Goal: Task Accomplishment & Management: Use online tool/utility

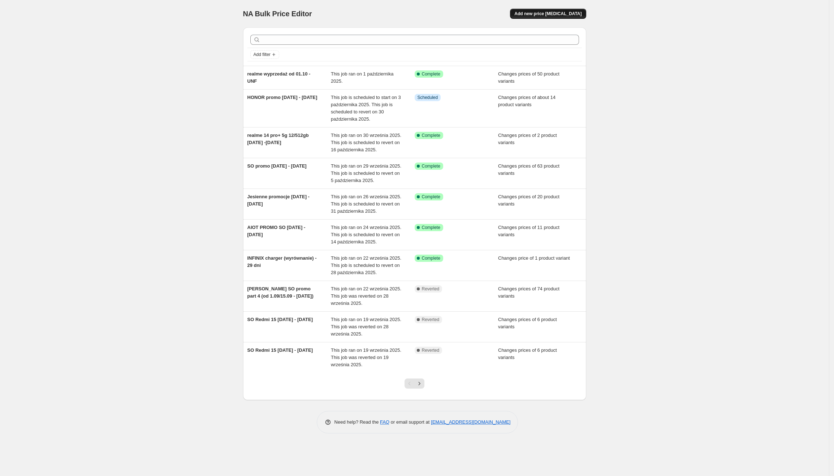
click at [551, 9] on button "Add new price [MEDICAL_DATA]" at bounding box center [548, 14] width 76 height 10
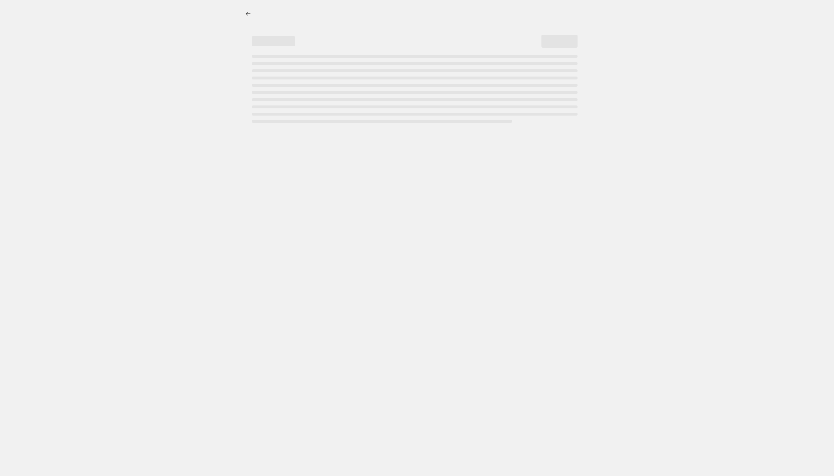
select select "percentage"
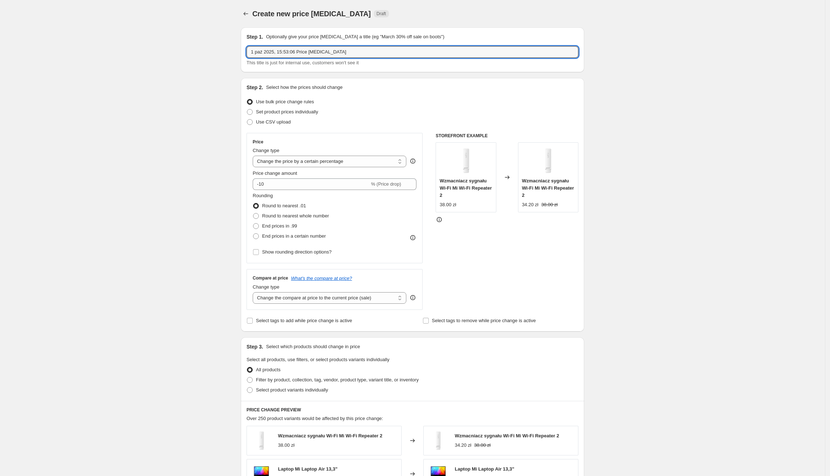
drag, startPoint x: 343, startPoint y: 51, endPoint x: 241, endPoint y: 51, distance: 101.9
click at [241, 51] on div "Step 1. Optionally give your price [MEDICAL_DATA] a title (eg "March 30% off sa…" at bounding box center [409, 350] width 349 height 657
type input "s"
type input "SO EKO [DATE] - [DATE]"
click at [267, 108] on label "Set product prices individually" at bounding box center [282, 112] width 72 height 10
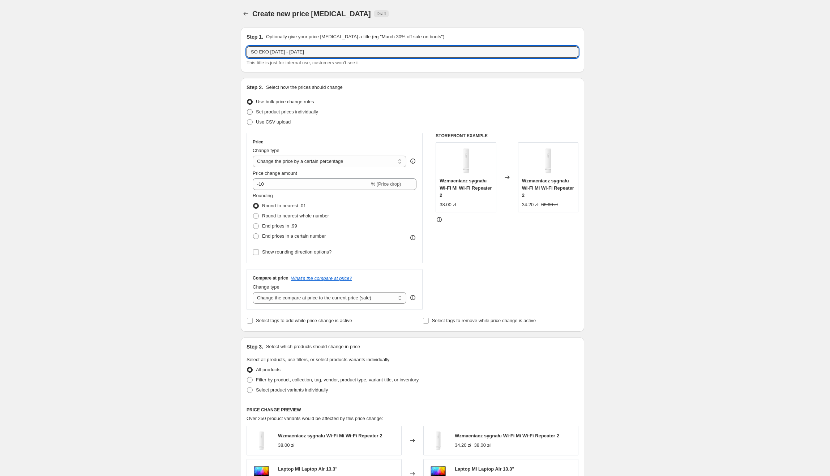
click at [247, 109] on input "Set product prices individually" at bounding box center [247, 109] width 0 height 0
radio input "true"
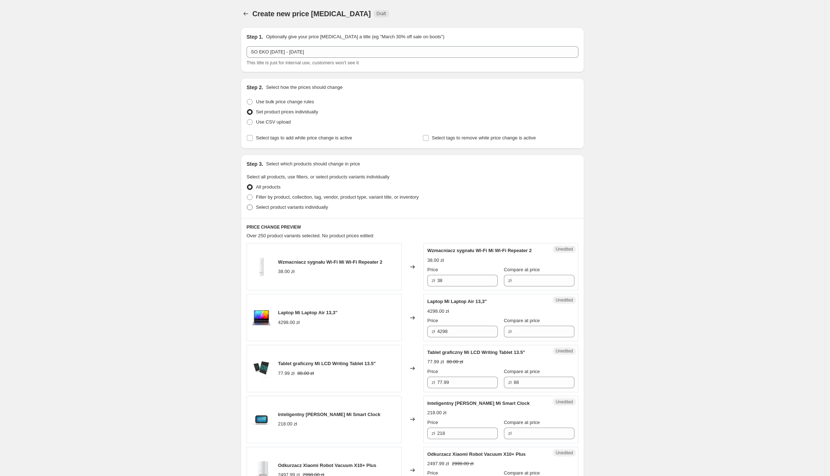
click at [281, 208] on span "Select product variants individually" at bounding box center [292, 207] width 72 height 5
click at [247, 205] on input "Select product variants individually" at bounding box center [247, 205] width 0 height 0
radio input "true"
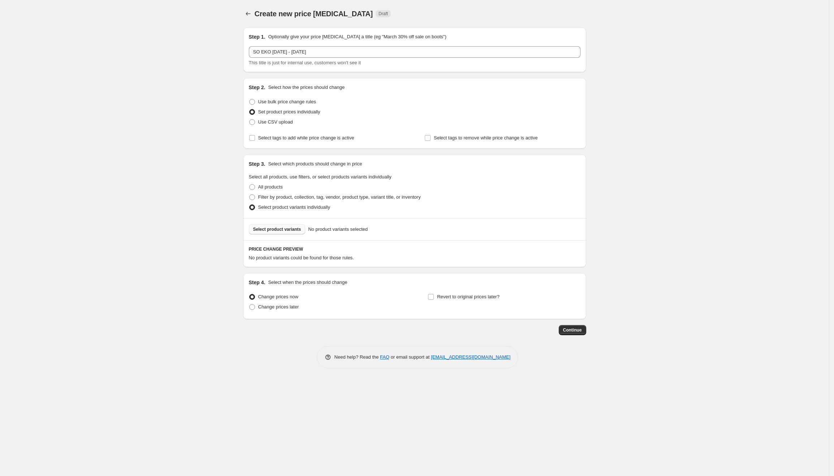
click at [274, 230] on span "Select product variants" at bounding box center [277, 230] width 48 height 6
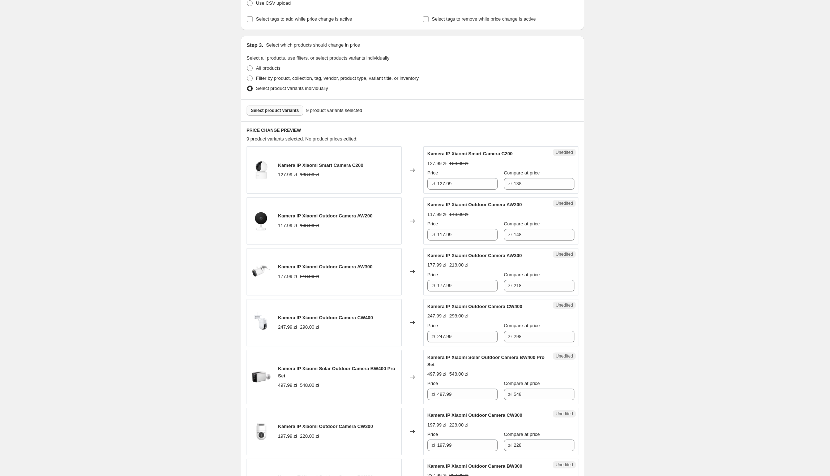
scroll to position [119, 0]
drag, startPoint x: 475, startPoint y: 182, endPoint x: 438, endPoint y: 182, distance: 36.9
click at [438, 182] on div "zł 127.99" at bounding box center [462, 184] width 70 height 12
type input "107.99"
drag, startPoint x: 784, startPoint y: 242, endPoint x: 764, endPoint y: 237, distance: 21.2
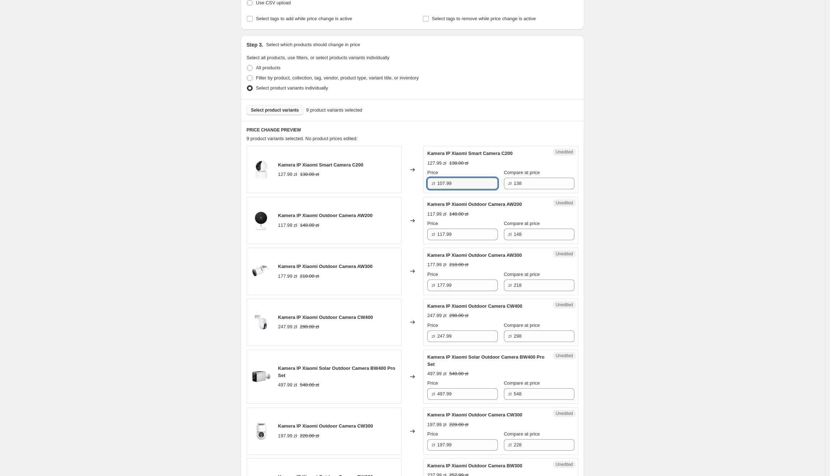
click at [783, 242] on div "Create new price [MEDICAL_DATA]. This page is ready Create new price [MEDICAL_D…" at bounding box center [412, 318] width 825 height 875
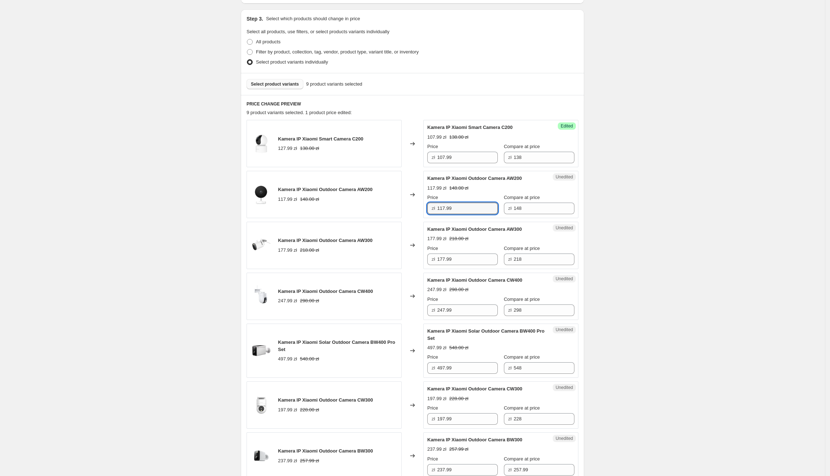
drag, startPoint x: 468, startPoint y: 212, endPoint x: 431, endPoint y: 209, distance: 37.7
click at [431, 209] on div "zł 117.99" at bounding box center [462, 209] width 70 height 12
type input "97.99"
click at [650, 269] on div "Create new price [MEDICAL_DATA]. This page is ready Create new price [MEDICAL_D…" at bounding box center [412, 292] width 825 height 875
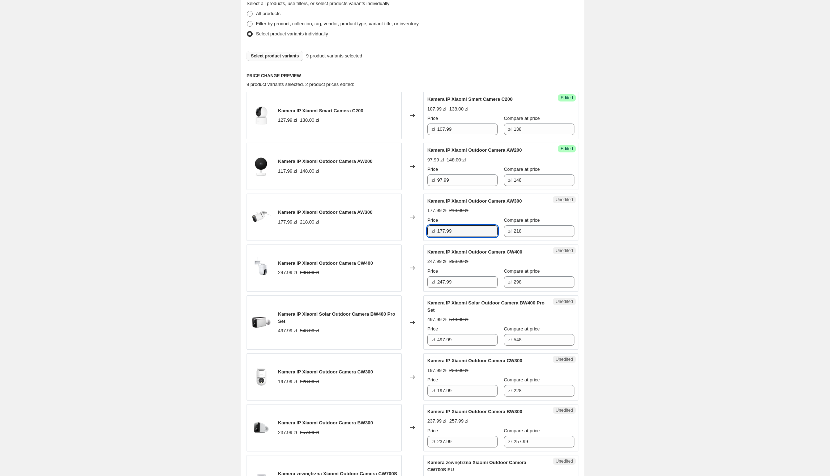
drag, startPoint x: 454, startPoint y: 231, endPoint x: 431, endPoint y: 230, distance: 22.8
click at [431, 230] on div "zł 177.99" at bounding box center [462, 232] width 70 height 12
type input "147.99"
click at [593, 236] on div "Create new price [MEDICAL_DATA]. This page is ready Create new price [MEDICAL_D…" at bounding box center [412, 264] width 361 height 875
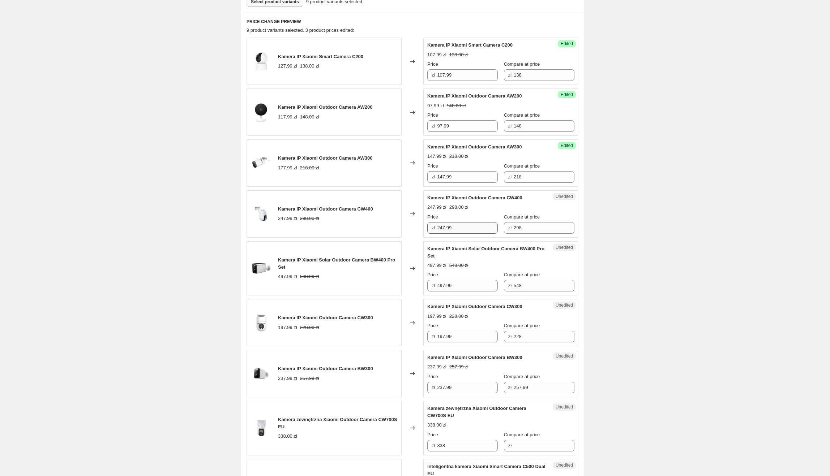
drag, startPoint x: 465, startPoint y: 228, endPoint x: 442, endPoint y: 229, distance: 23.1
click at [442, 229] on div "Price zł 247.99 Compare at price zł 298" at bounding box center [500, 224] width 147 height 20
drag, startPoint x: 463, startPoint y: 230, endPoint x: 429, endPoint y: 230, distance: 34.0
click at [429, 230] on div "Unedited Kamera IP Xiaomi Outdoor Camera CW400 247.99 zł 298.00 zł Price zł 247…" at bounding box center [500, 213] width 155 height 47
type input "217.99"
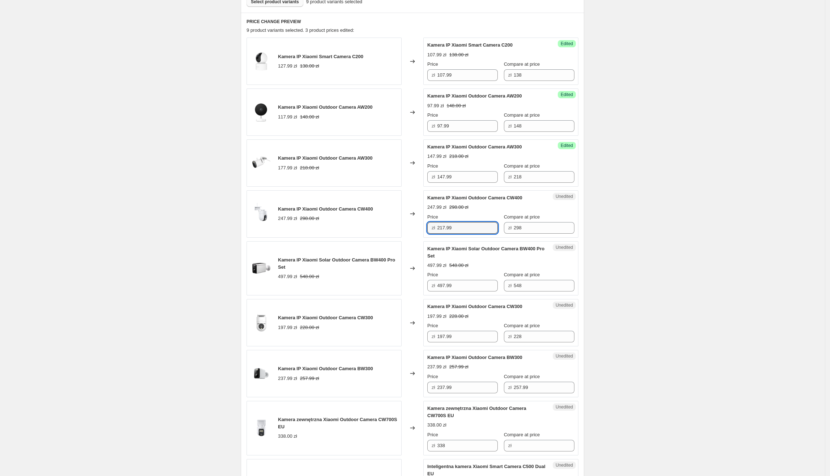
click at [678, 234] on div "Create new price [MEDICAL_DATA]. This page is ready Create new price [MEDICAL_D…" at bounding box center [412, 209] width 825 height 875
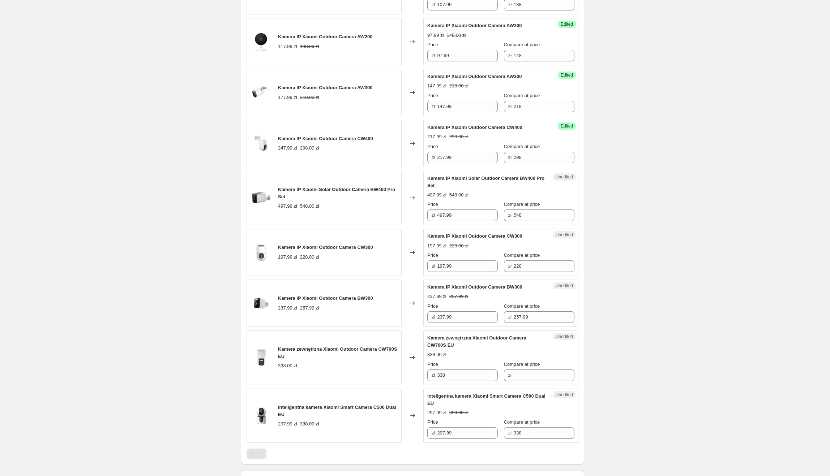
scroll to position [299, 0]
drag, startPoint x: 471, startPoint y: 212, endPoint x: 430, endPoint y: 212, distance: 40.8
click at [430, 212] on div "zł 497.99" at bounding box center [462, 215] width 70 height 12
type input "387.99"
click at [625, 240] on div "Create new price [MEDICAL_DATA]. This page is ready Create new price [MEDICAL_D…" at bounding box center [412, 138] width 825 height 875
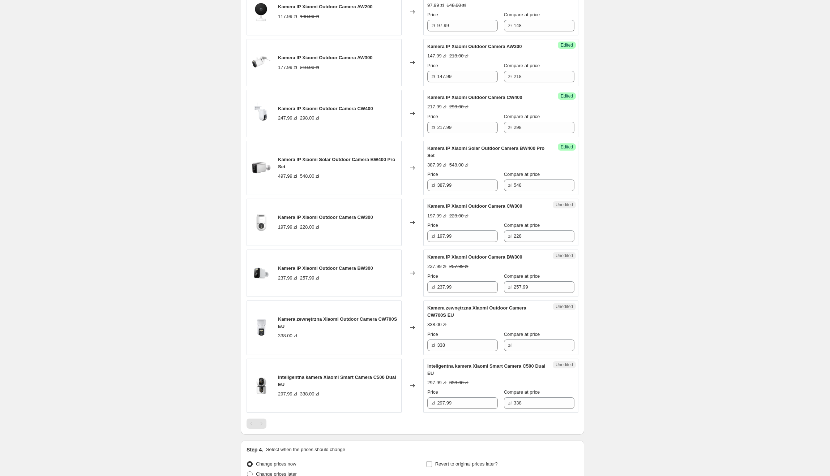
scroll to position [343, 0]
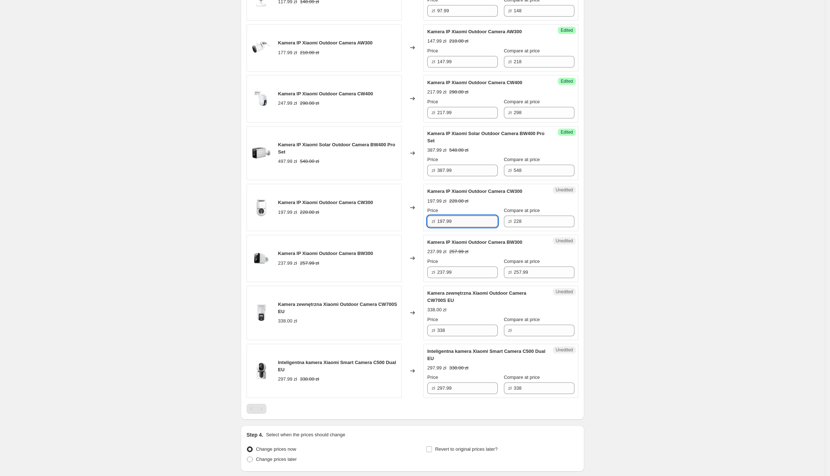
drag, startPoint x: 471, startPoint y: 227, endPoint x: 440, endPoint y: 227, distance: 31.4
click at [440, 227] on input "197.99" at bounding box center [467, 222] width 61 height 12
click at [717, 250] on div "Create new price [MEDICAL_DATA]. This page is ready Create new price [MEDICAL_D…" at bounding box center [412, 94] width 825 height 875
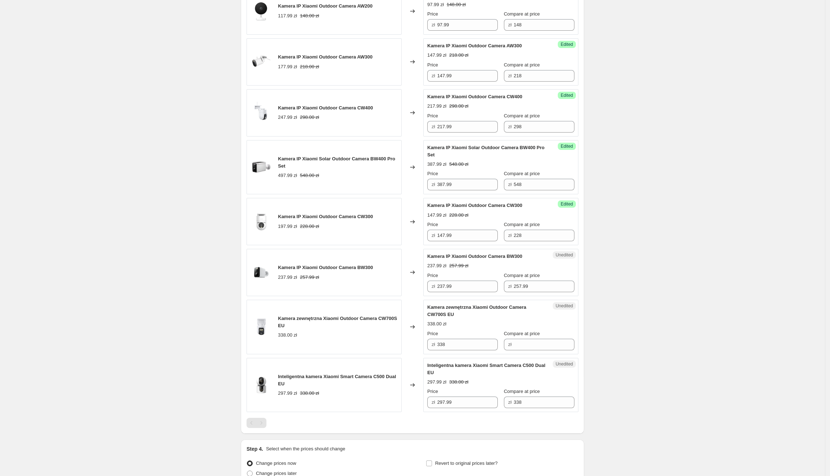
scroll to position [348, 0]
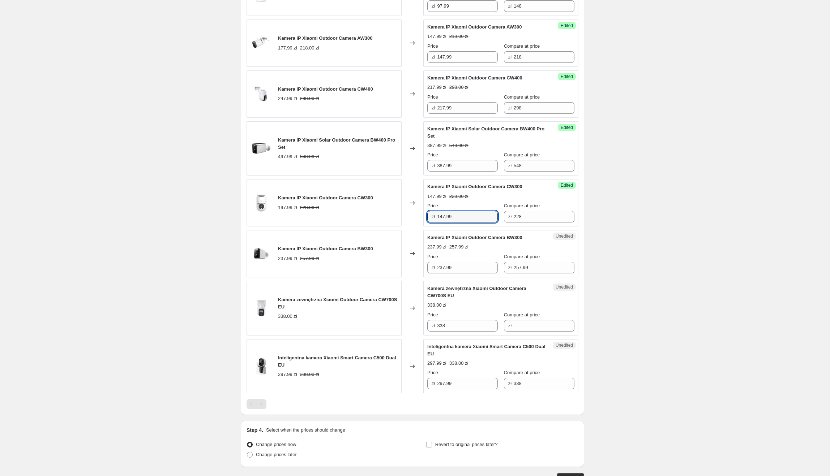
drag, startPoint x: 475, startPoint y: 220, endPoint x: 427, endPoint y: 220, distance: 47.7
click at [427, 220] on div "Success Edited Kamera IP Xiaomi Outdoor Camera CW300 147.99 zł 228.00 zł Price …" at bounding box center [500, 202] width 155 height 47
type input "177.99"
click at [620, 220] on div "Create new price [MEDICAL_DATA]. This page is ready Create new price [MEDICAL_D…" at bounding box center [412, 89] width 825 height 875
drag, startPoint x: 472, startPoint y: 268, endPoint x: 436, endPoint y: 275, distance: 36.4
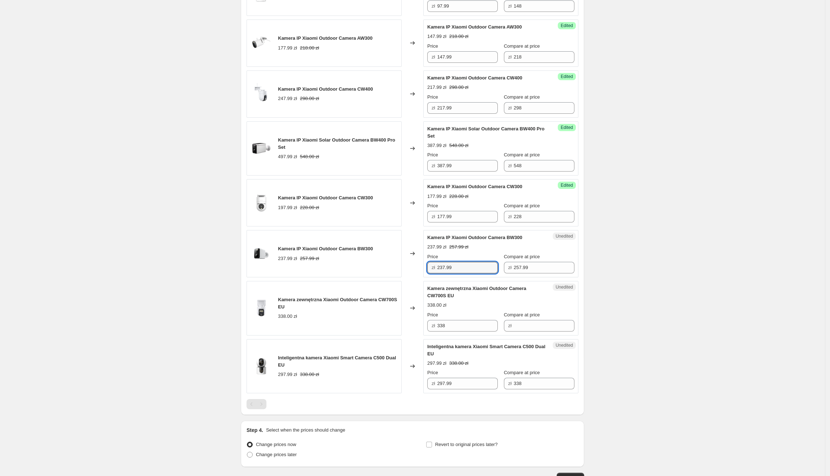
click at [436, 274] on div "zł 237.99" at bounding box center [462, 268] width 70 height 12
type input "187.99"
click at [606, 294] on div "Create new price [MEDICAL_DATA]. This page is ready Create new price [MEDICAL_D…" at bounding box center [412, 89] width 825 height 875
drag, startPoint x: 476, startPoint y: 323, endPoint x: 437, endPoint y: 330, distance: 39.6
click at [437, 330] on div "zł 338" at bounding box center [462, 326] width 70 height 12
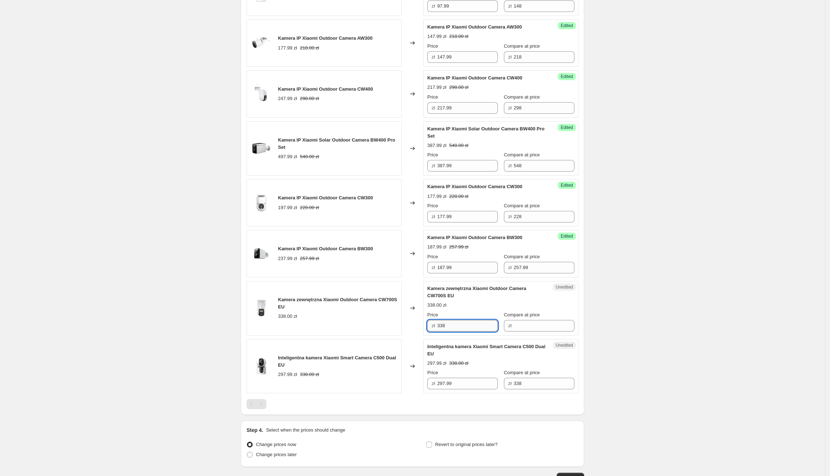
click at [493, 327] on input "338" at bounding box center [467, 326] width 61 height 12
click at [516, 324] on input "Compare at price" at bounding box center [544, 326] width 61 height 12
paste input "338"
type input "338"
drag, startPoint x: 469, startPoint y: 327, endPoint x: 438, endPoint y: 331, distance: 31.0
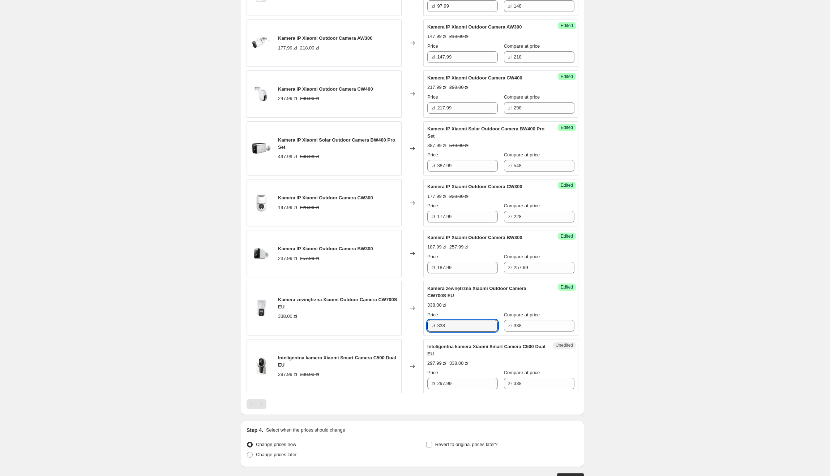
click at [438, 331] on div "zł 338" at bounding box center [462, 326] width 70 height 12
type input "287.99"
click at [644, 348] on div "Create new price [MEDICAL_DATA]. This page is ready Create new price [MEDICAL_D…" at bounding box center [412, 89] width 825 height 875
drag, startPoint x: 469, startPoint y: 387, endPoint x: 433, endPoint y: 388, distance: 36.2
click at [433, 388] on div "zł 297.99" at bounding box center [462, 384] width 70 height 12
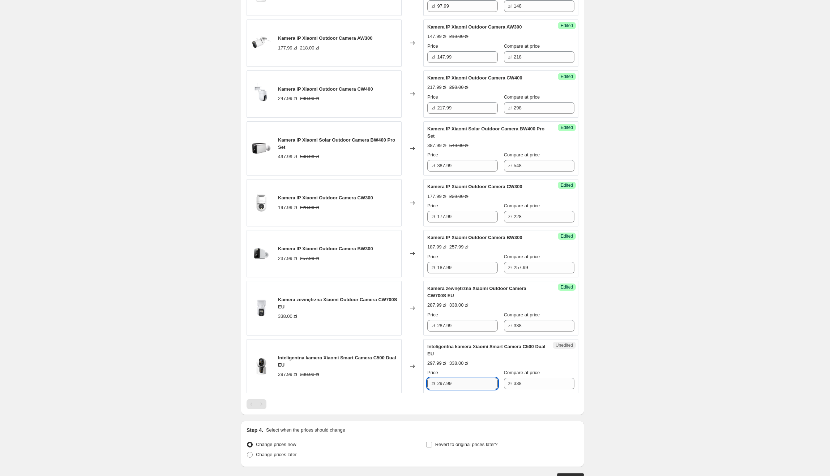
click at [458, 390] on input "297.99" at bounding box center [467, 384] width 61 height 12
click at [464, 387] on input "297.99" at bounding box center [467, 384] width 61 height 12
drag, startPoint x: 470, startPoint y: 386, endPoint x: 435, endPoint y: 386, distance: 34.7
click at [435, 386] on div "zł 297.99" at bounding box center [462, 384] width 70 height 12
type input "277.99"
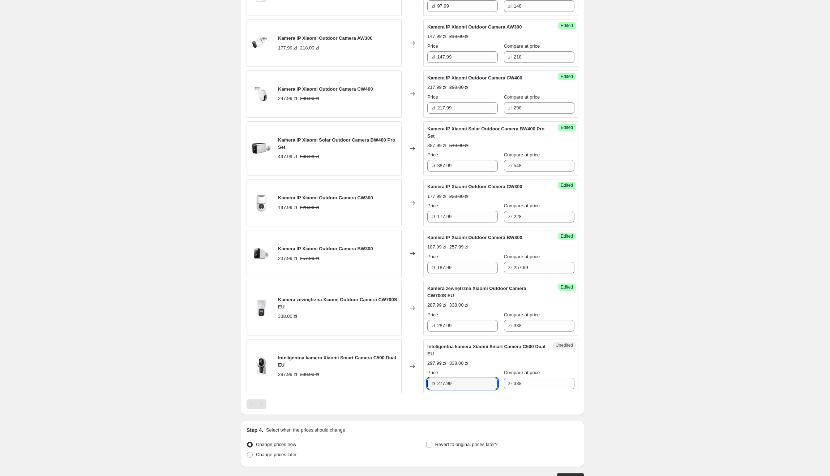
click at [584, 382] on div "PRICE CHANGE PREVIEW 9 product variants selected. 8 product prices edited: Kame…" at bounding box center [412, 154] width 343 height 523
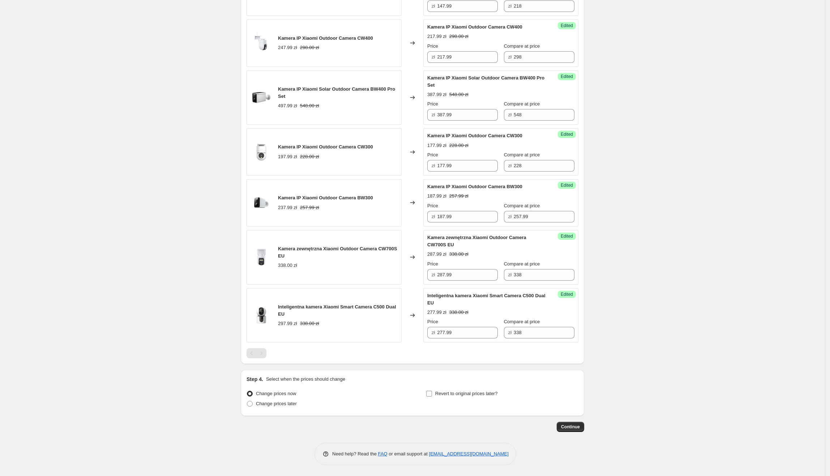
click at [467, 393] on span "Revert to original prices later?" at bounding box center [466, 393] width 63 height 5
click at [432, 393] on input "Revert to original prices later?" at bounding box center [429, 394] width 6 height 6
checkbox input "true"
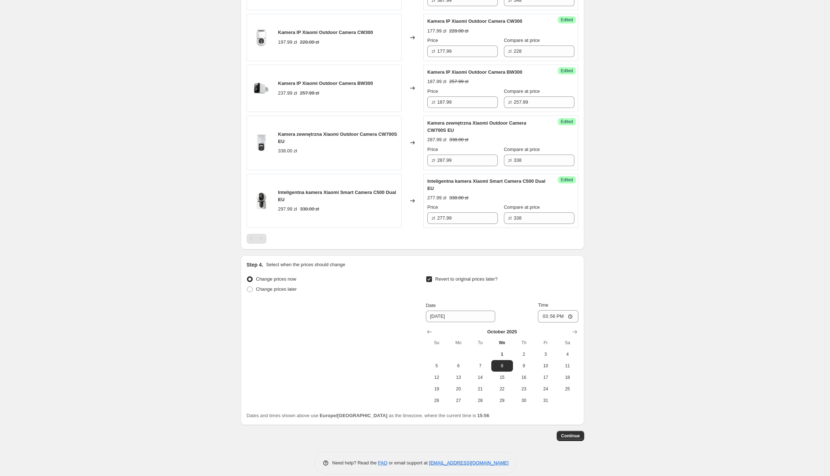
scroll to position [515, 0]
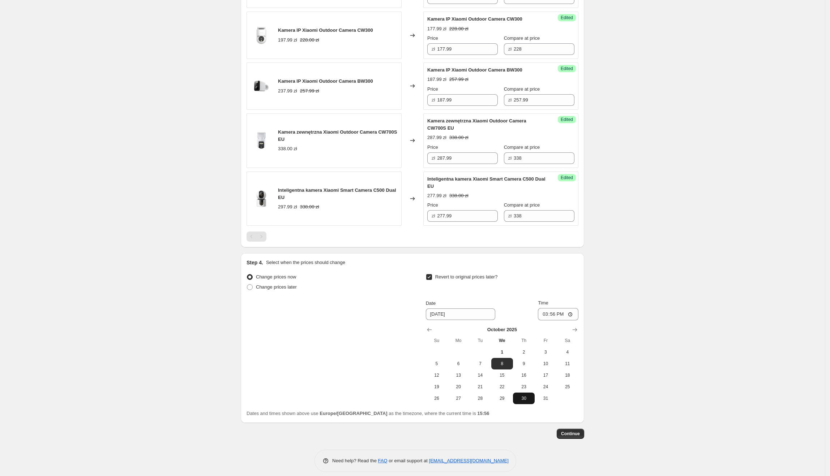
click at [532, 402] on span "30" at bounding box center [524, 399] width 16 height 6
type input "[DATE]"
click at [558, 316] on input "15:56" at bounding box center [558, 314] width 40 height 12
type input "23:55"
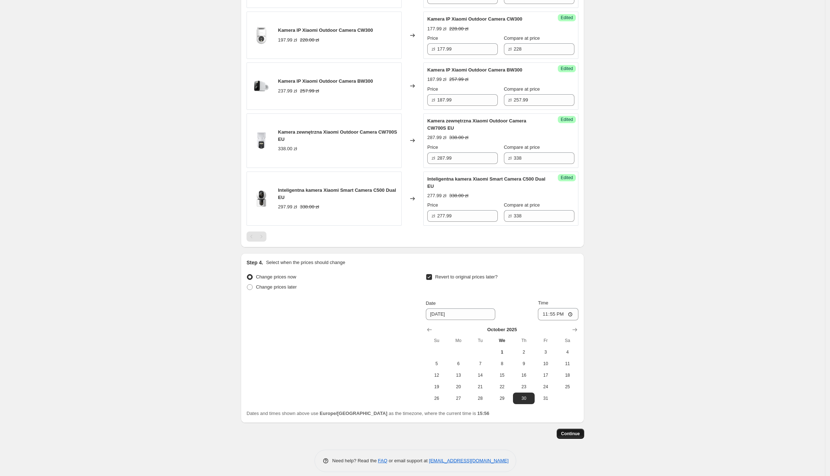
click at [578, 434] on span "Continue" at bounding box center [570, 434] width 19 height 6
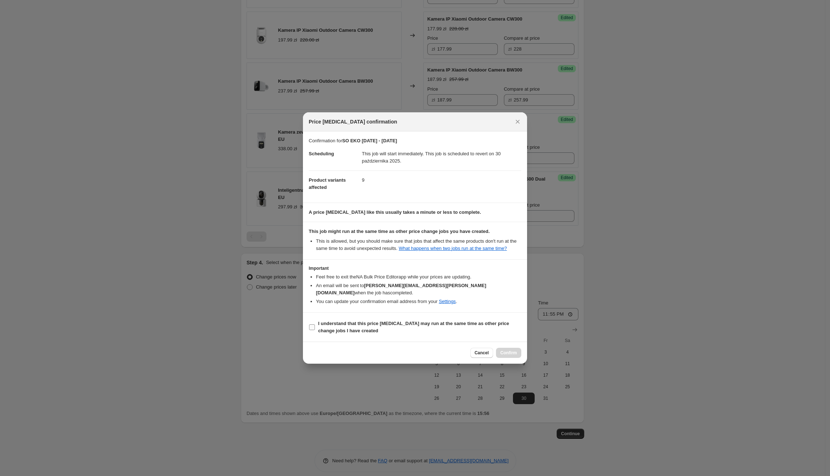
click at [385, 324] on span "I understand that this price [MEDICAL_DATA] may run at the same time as other p…" at bounding box center [419, 327] width 203 height 14
click at [315, 325] on input "I understand that this price [MEDICAL_DATA] may run at the same time as other p…" at bounding box center [312, 328] width 6 height 6
checkbox input "true"
click at [515, 352] on span "Confirm" at bounding box center [508, 353] width 17 height 6
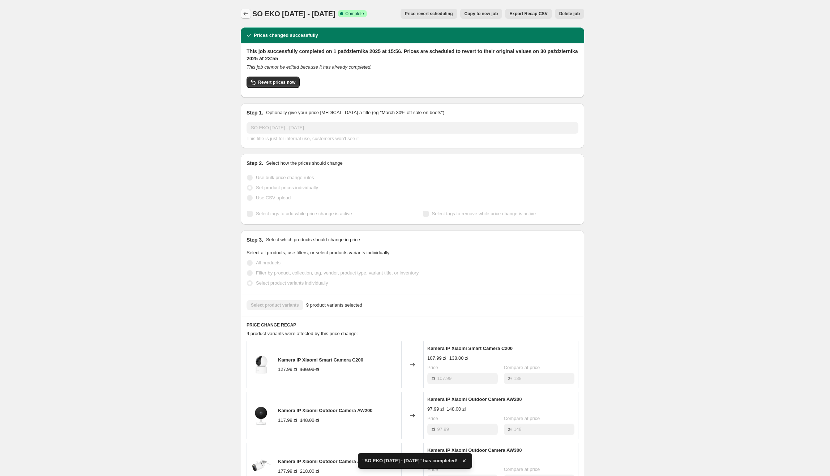
click at [248, 14] on icon "Price change jobs" at bounding box center [245, 13] width 7 height 7
